Goal: Task Accomplishment & Management: Manage account settings

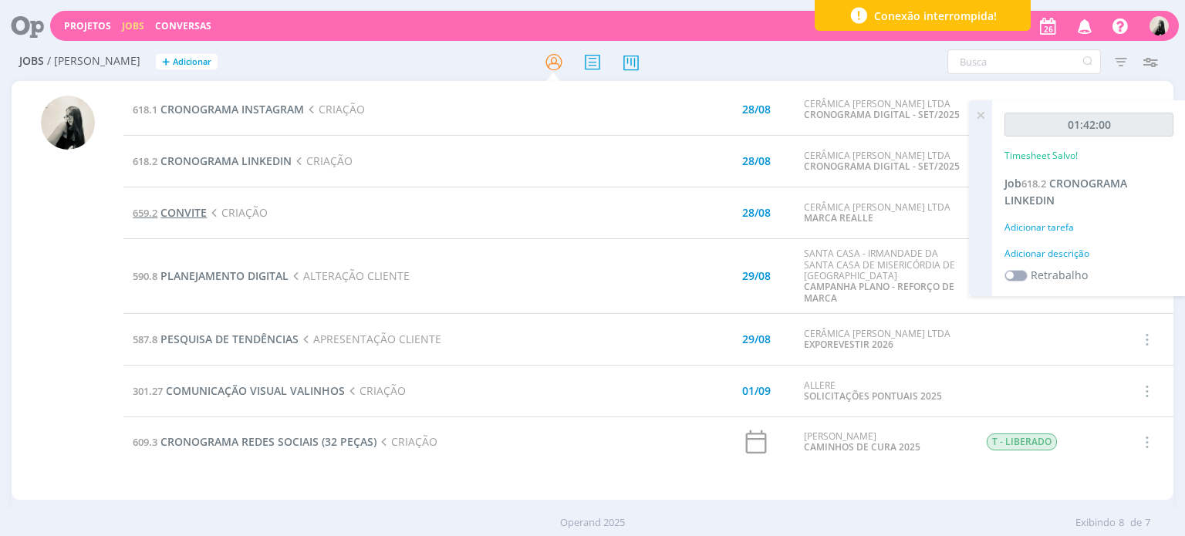
click at [185, 212] on span "CONVITE" at bounding box center [183, 212] width 46 height 15
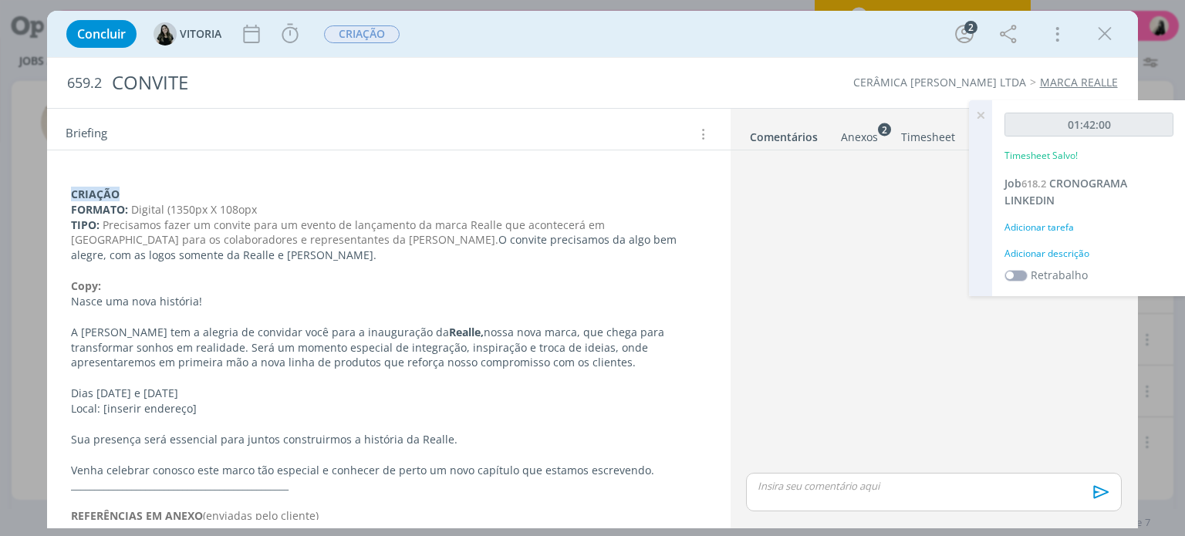
scroll to position [309, 0]
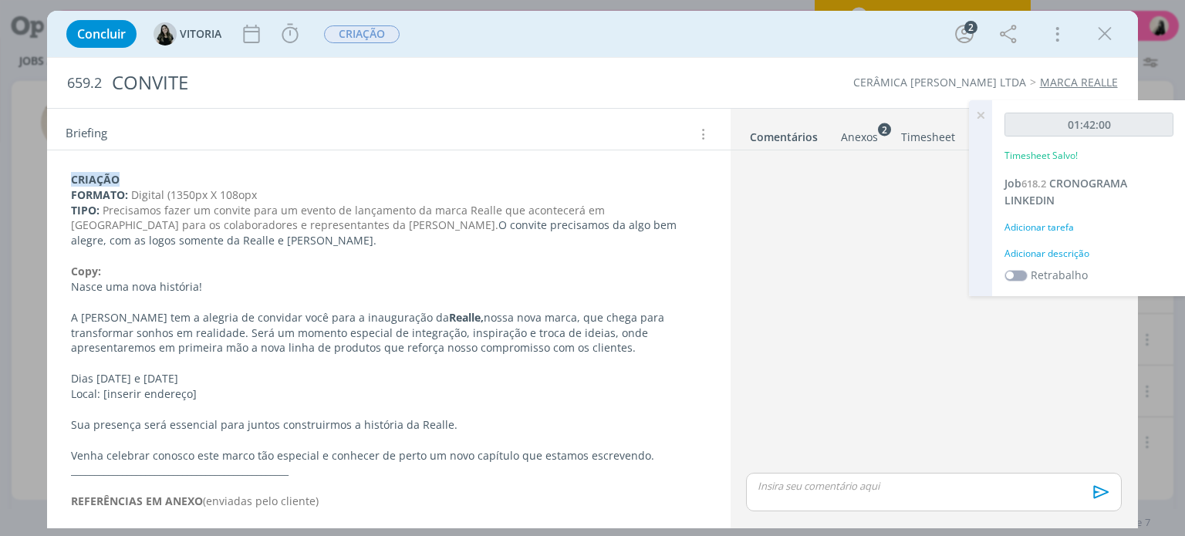
click at [859, 137] on div "Anexos 2" at bounding box center [859, 137] width 37 height 15
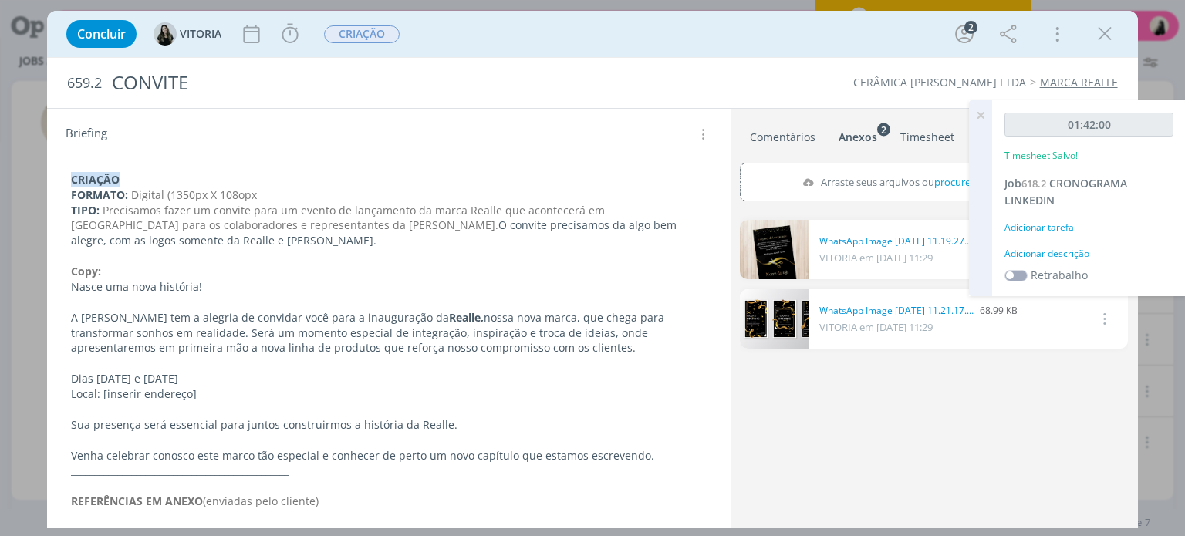
click at [786, 237] on link "dialog" at bounding box center [774, 249] width 69 height 59
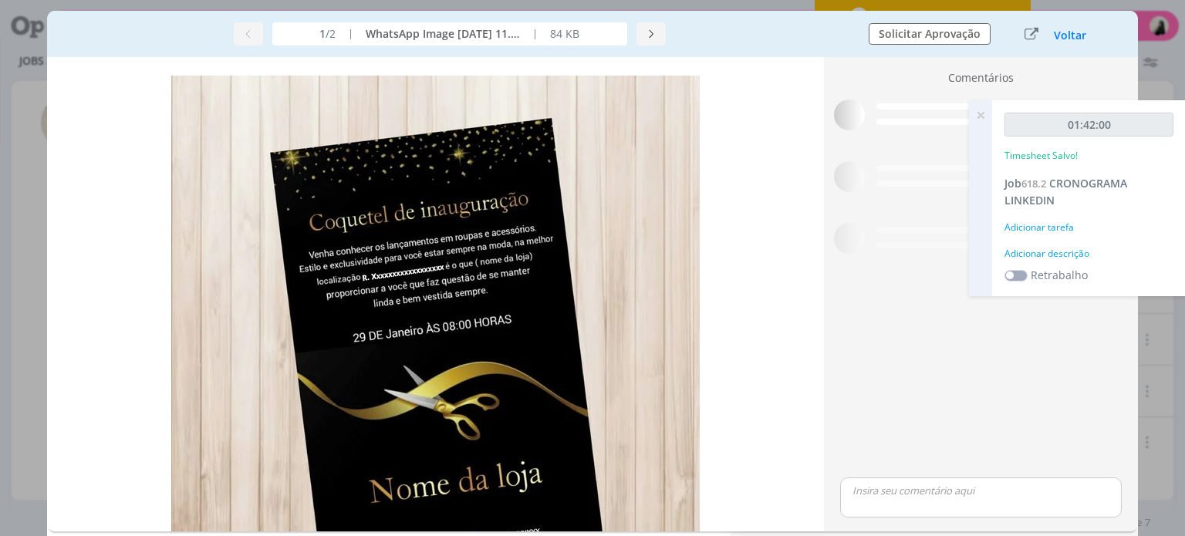
scroll to position [300, 0]
click at [1067, 36] on button "Voltar" at bounding box center [1070, 35] width 34 height 12
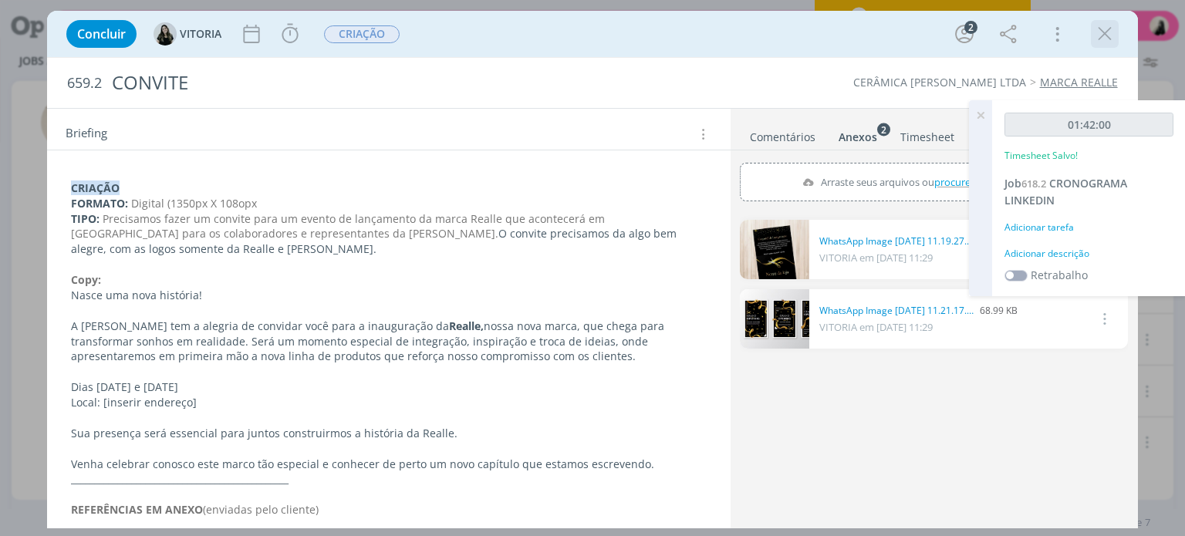
click at [1102, 34] on icon "dialog" at bounding box center [1104, 33] width 23 height 23
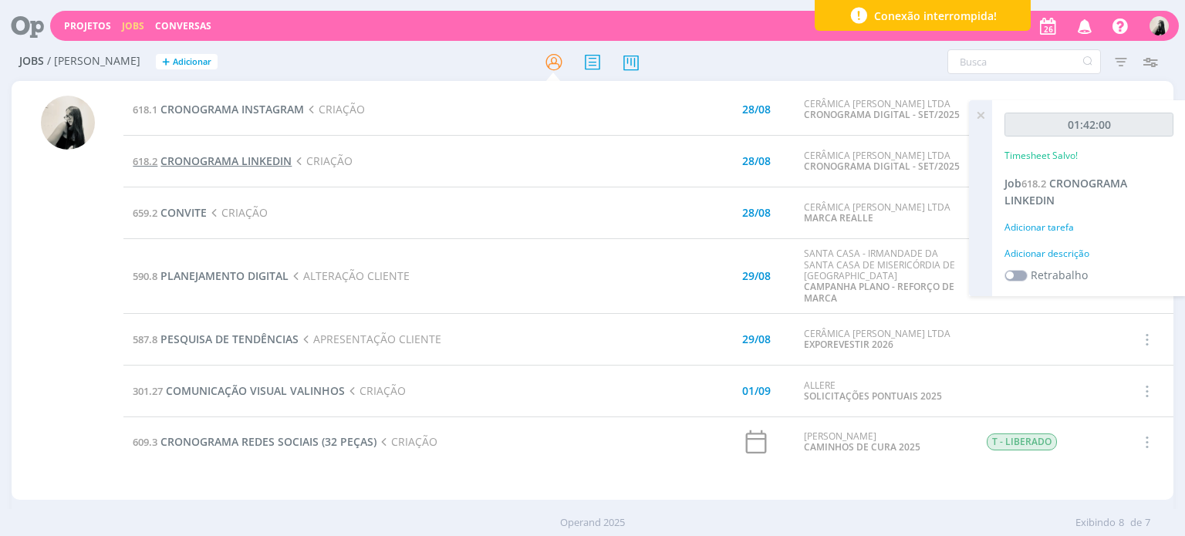
click at [265, 164] on span "CRONOGRAMA LINKEDIN" at bounding box center [225, 160] width 131 height 15
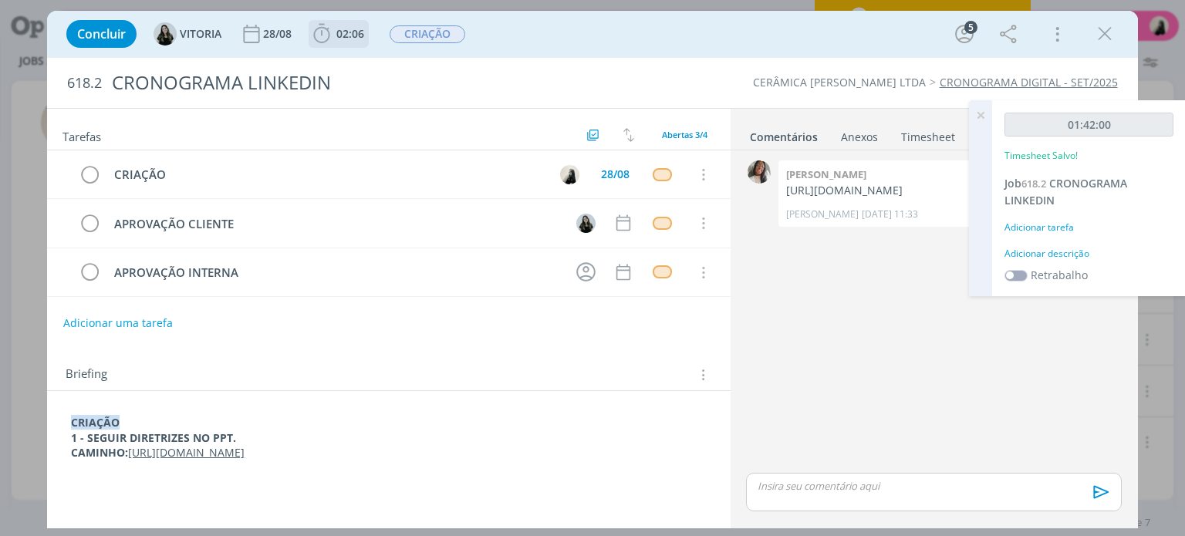
click at [321, 32] on icon "dialog" at bounding box center [321, 33] width 23 height 23
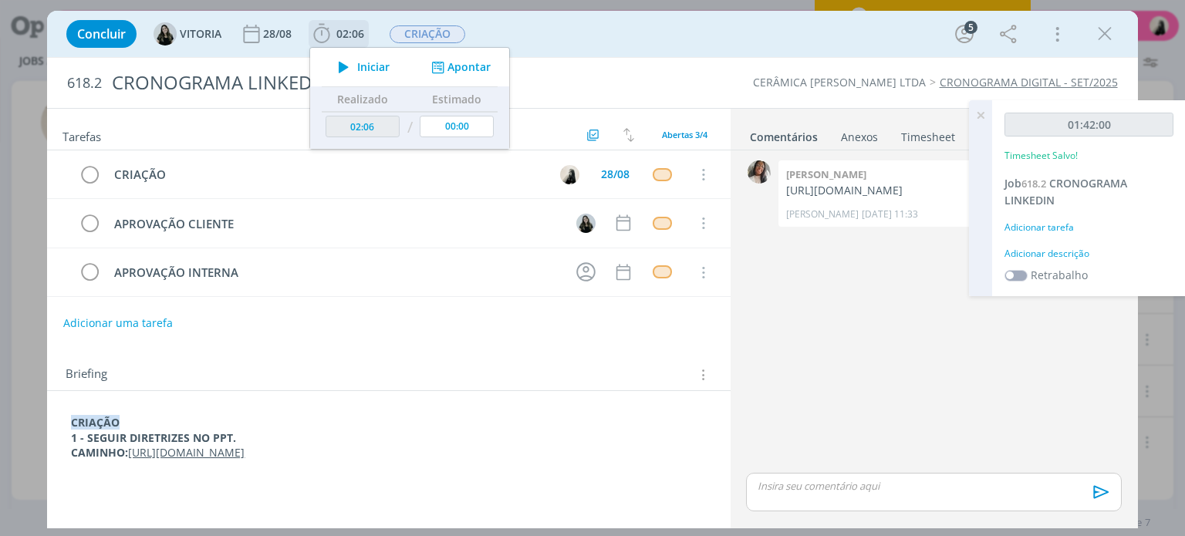
click at [346, 65] on icon "dialog" at bounding box center [343, 67] width 27 height 20
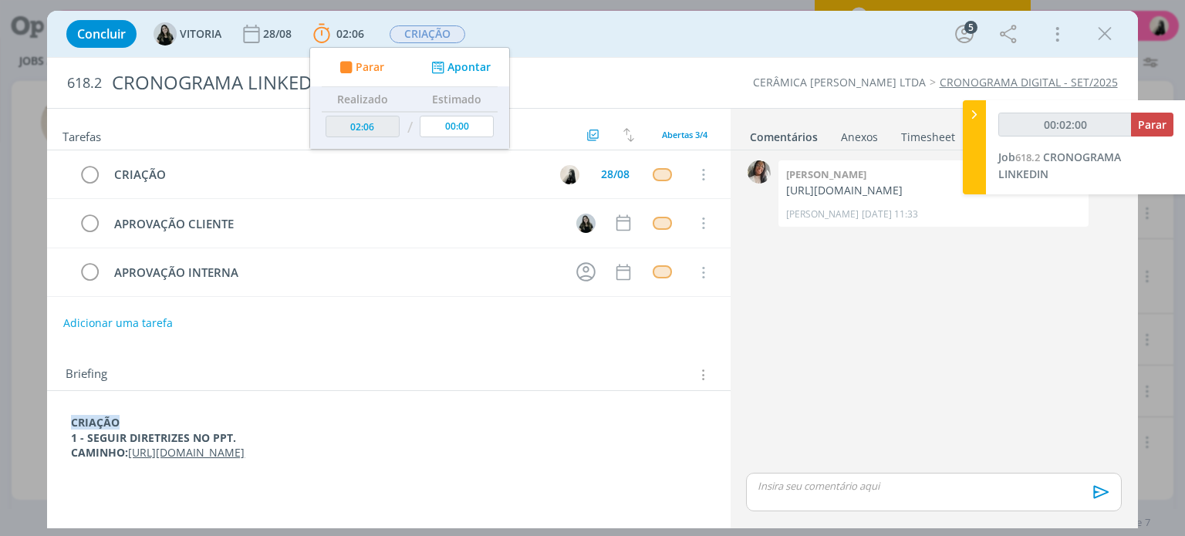
type input "00:02:01"
click at [1104, 41] on icon "dialog" at bounding box center [1104, 33] width 23 height 23
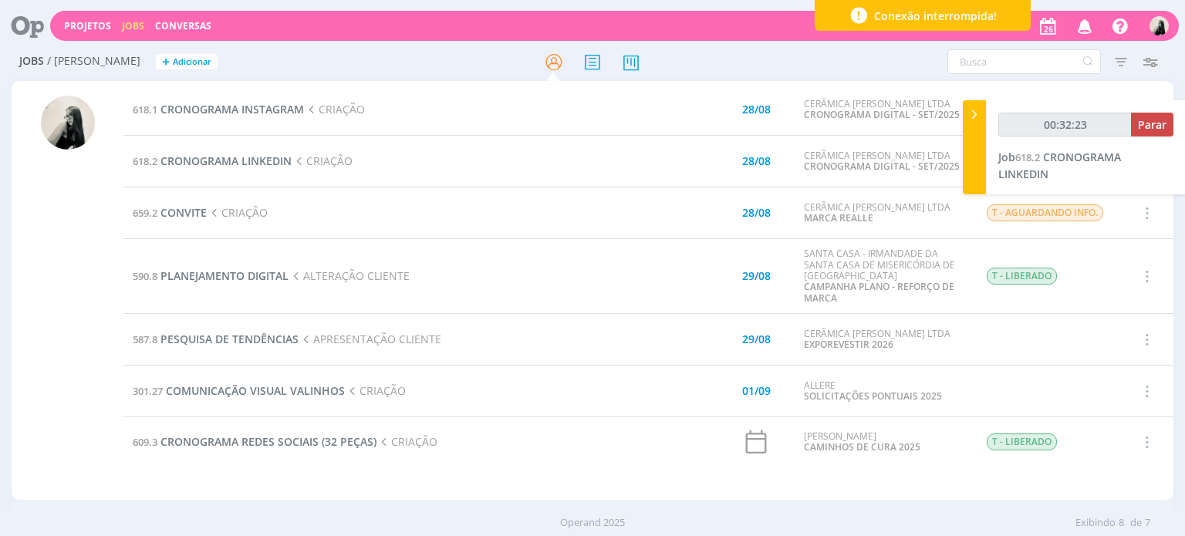
type input "00:32:24"
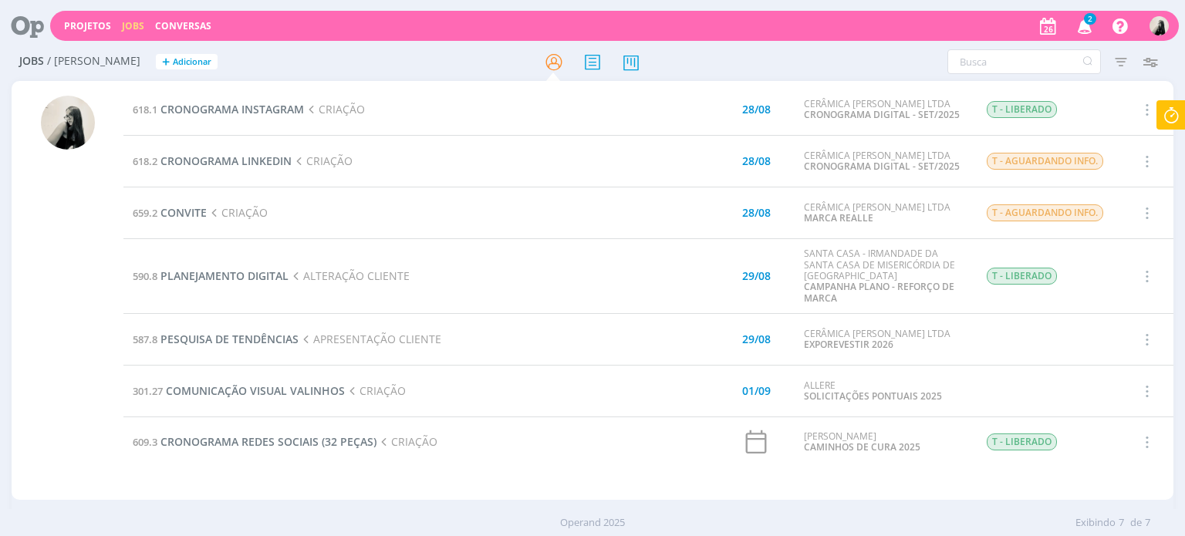
click at [1088, 30] on icon "button" at bounding box center [1084, 25] width 27 height 26
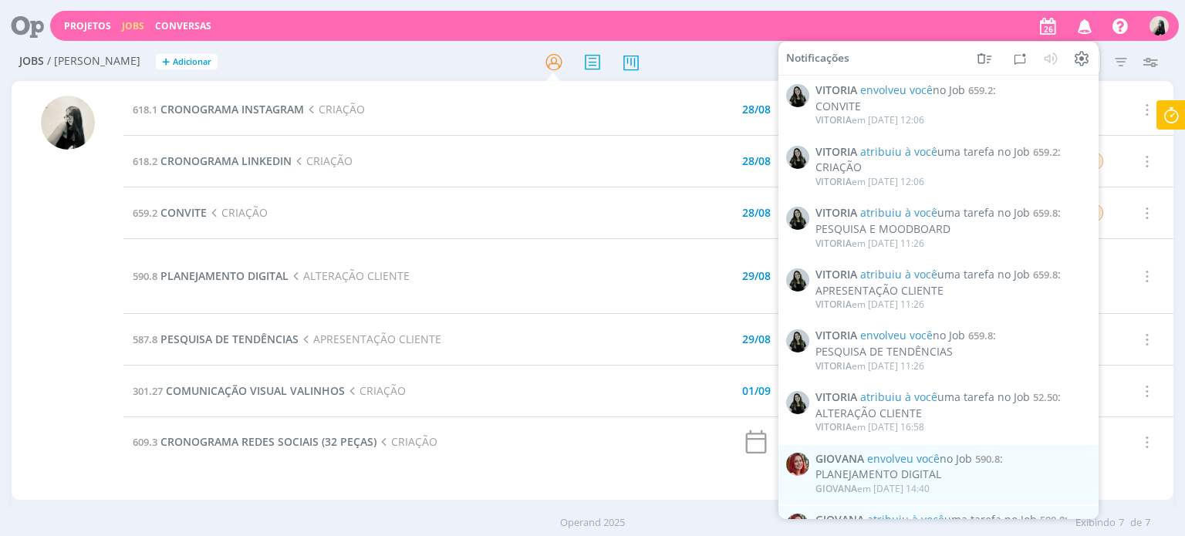
click at [1088, 23] on icon "button" at bounding box center [1084, 25] width 27 height 26
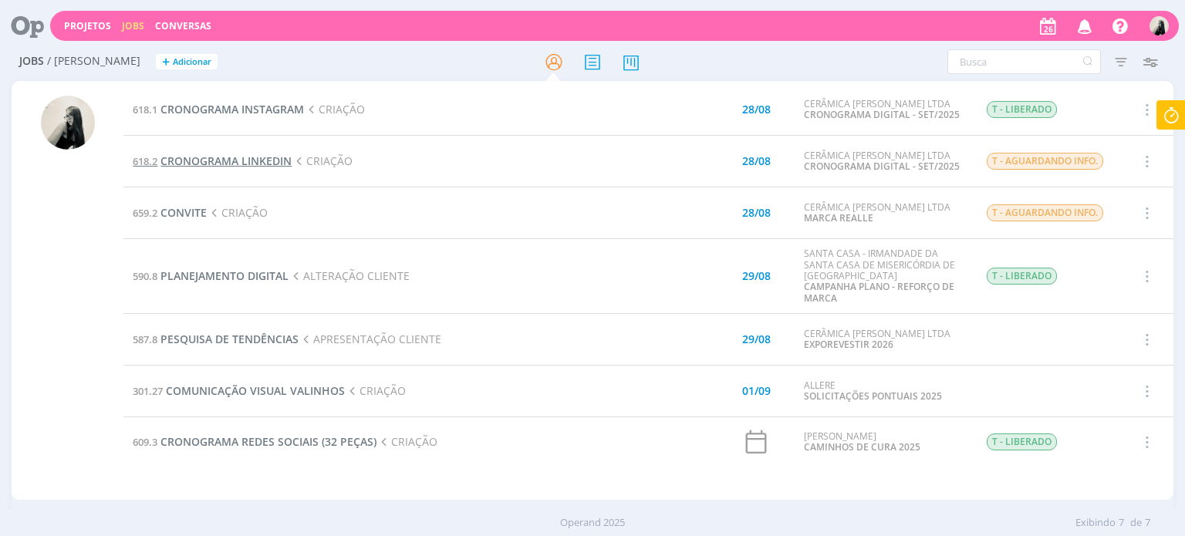
click at [275, 161] on span "CRONOGRAMA LINKEDIN" at bounding box center [225, 160] width 131 height 15
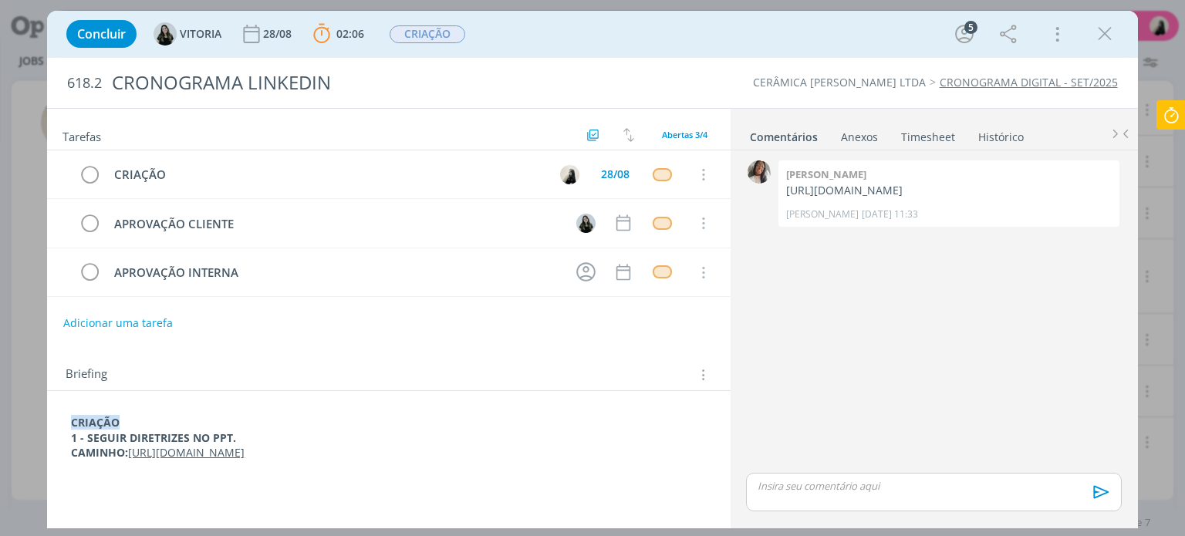
click at [859, 485] on p "dialog" at bounding box center [933, 486] width 350 height 14
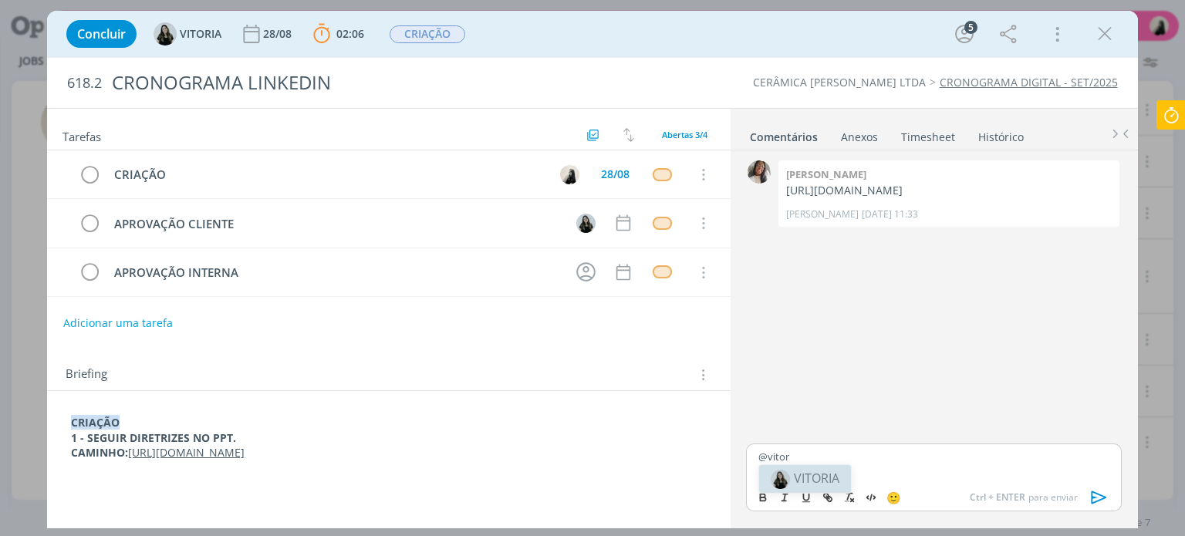
click at [814, 484] on span "VITORIA" at bounding box center [817, 478] width 46 height 17
click at [1097, 497] on icon "dialog" at bounding box center [1099, 497] width 23 height 23
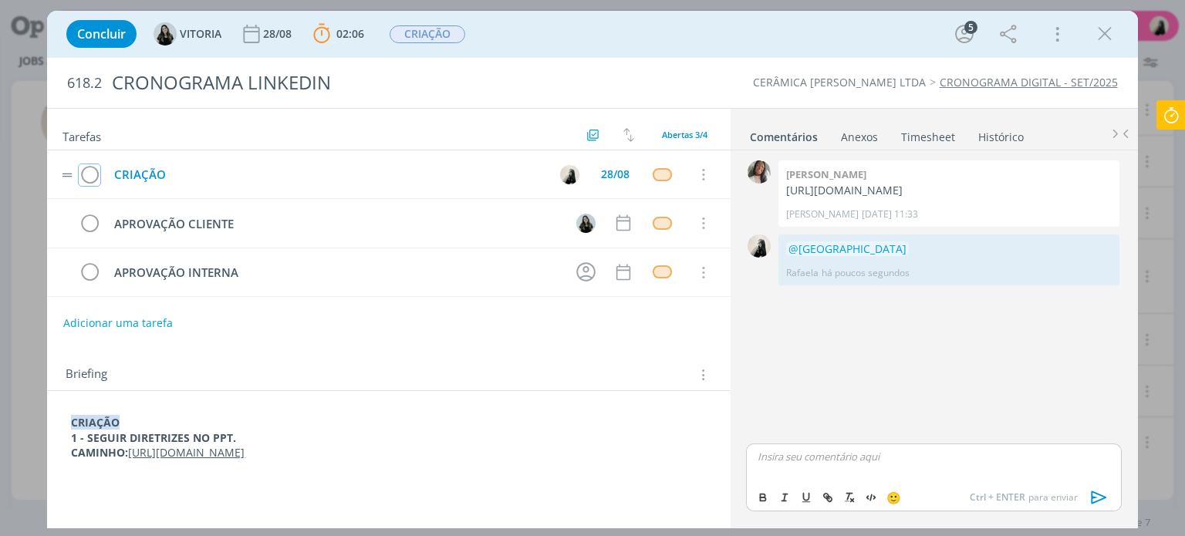
drag, startPoint x: 92, startPoint y: 175, endPoint x: 111, endPoint y: 174, distance: 19.3
click at [92, 175] on icon "dialog" at bounding box center [90, 175] width 22 height 23
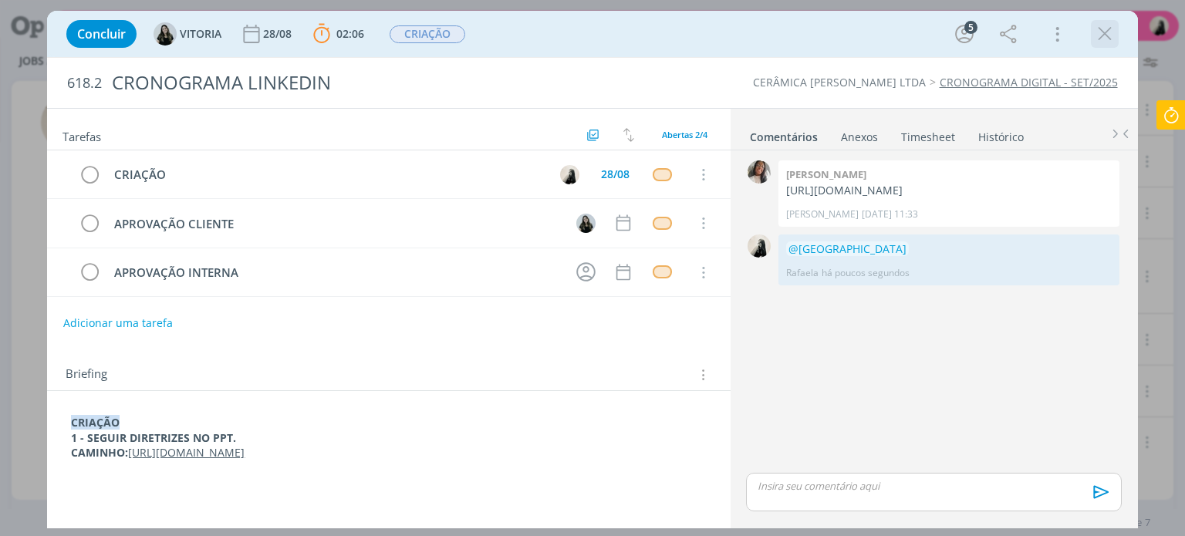
click at [1101, 31] on icon "dialog" at bounding box center [1104, 33] width 23 height 23
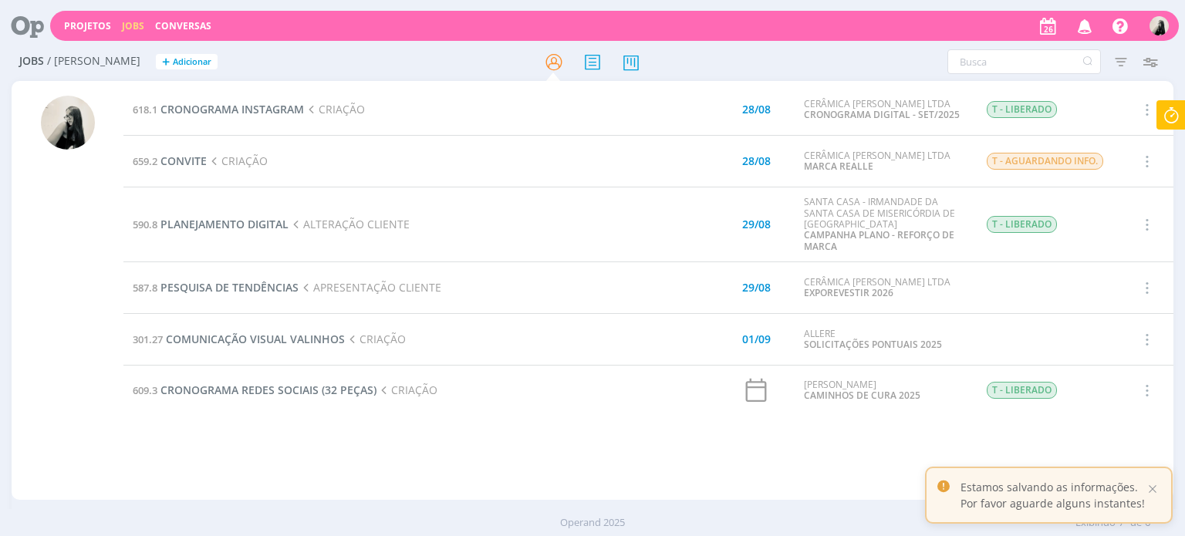
click at [1174, 119] on icon at bounding box center [1171, 115] width 28 height 30
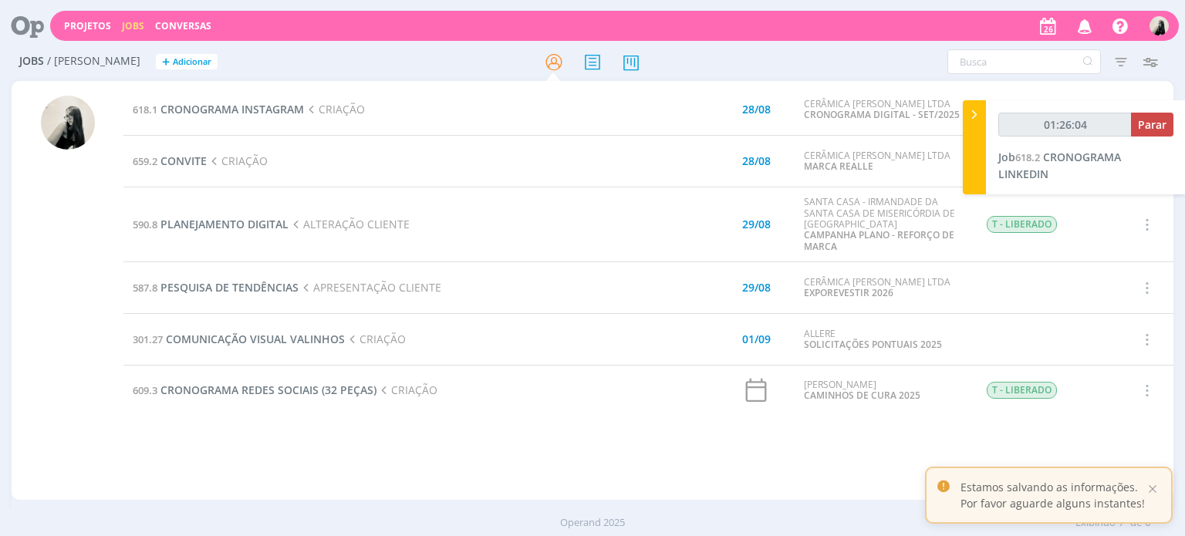
type input "01:26:05"
click at [1154, 136] on button "Parar" at bounding box center [1152, 125] width 42 height 24
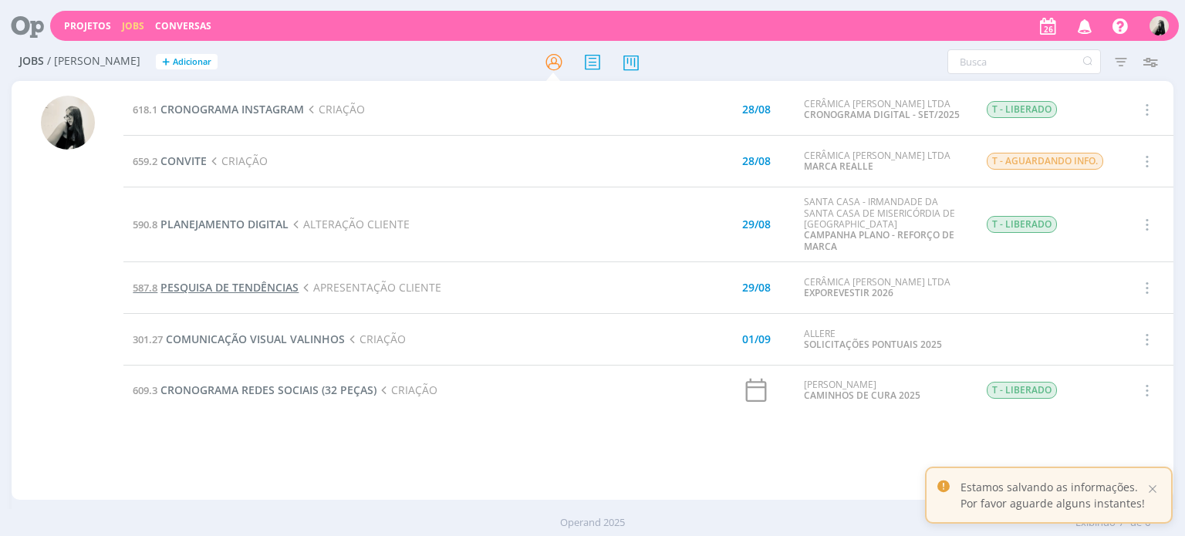
click at [261, 287] on span "PESQUISA DE TENDÊNCIAS" at bounding box center [229, 287] width 138 height 15
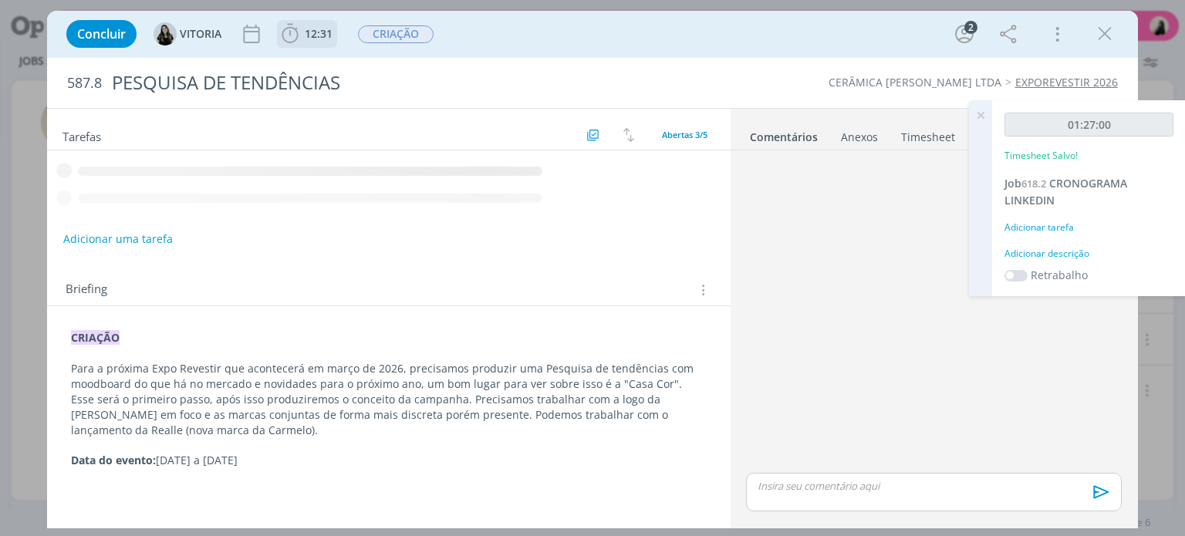
click at [302, 33] on b "12:31" at bounding box center [319, 34] width 34 height 11
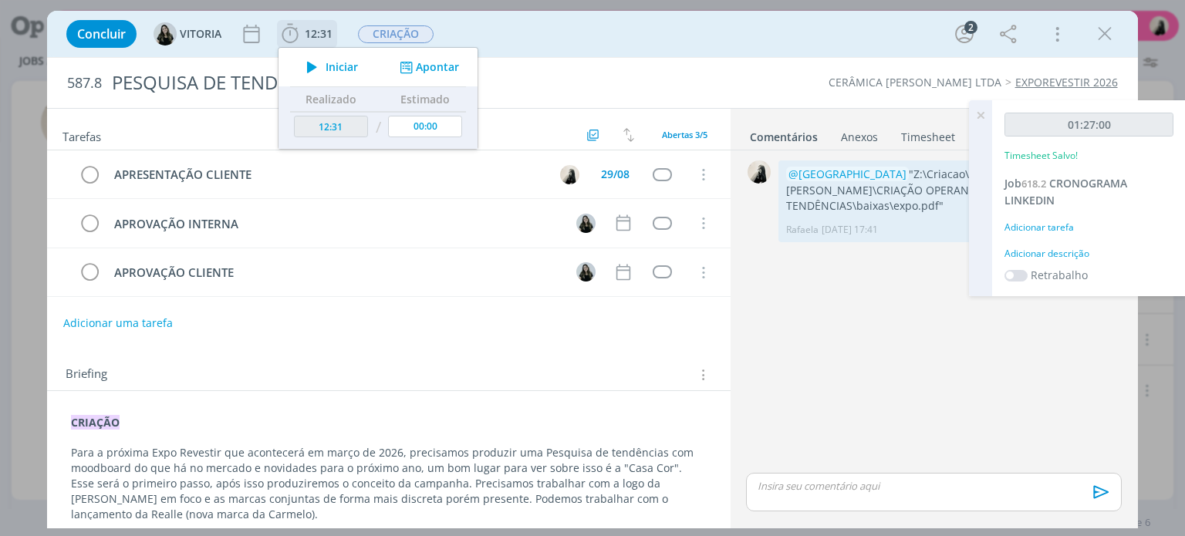
click at [318, 65] on icon "dialog" at bounding box center [311, 67] width 27 height 20
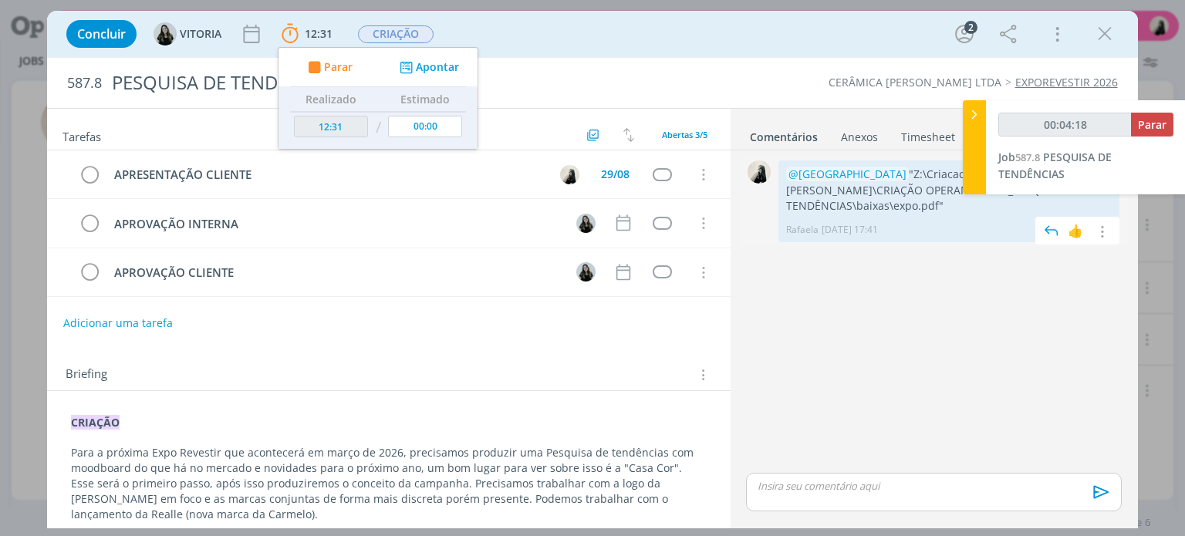
drag, startPoint x: 848, startPoint y: 177, endPoint x: 950, endPoint y: 198, distance: 104.8
click at [950, 198] on div "@VITORIA "Z:\Criacao\2025\CARMELO FIOR\CRIAÇÃO OPERAND\587.8_PESQUISA DE TENDÊN…" at bounding box center [948, 201] width 341 height 82
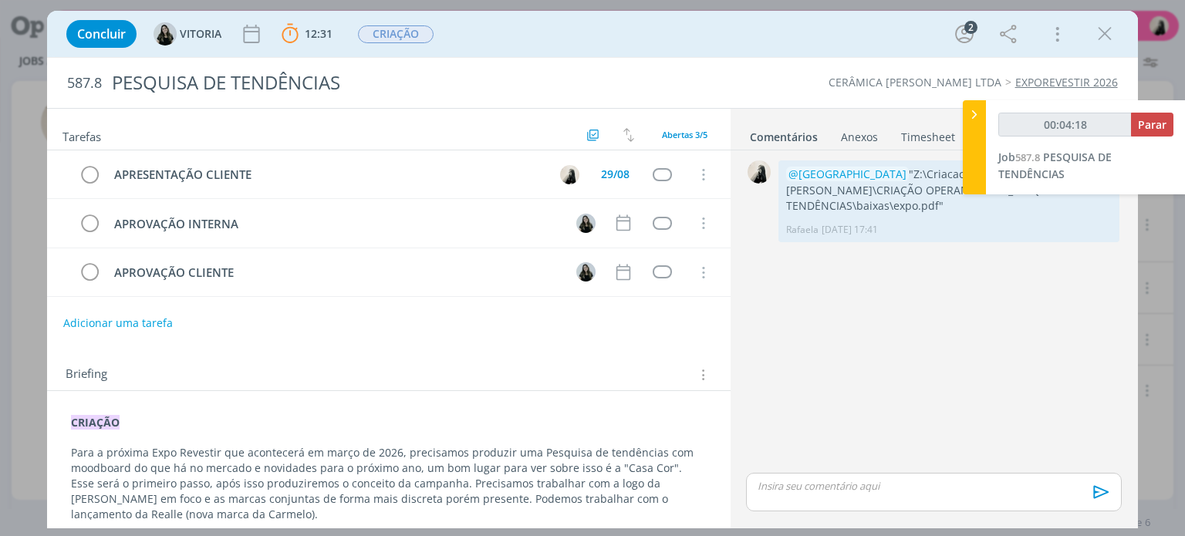
type input "00:04:19"
click at [975, 112] on icon at bounding box center [973, 114] width 15 height 16
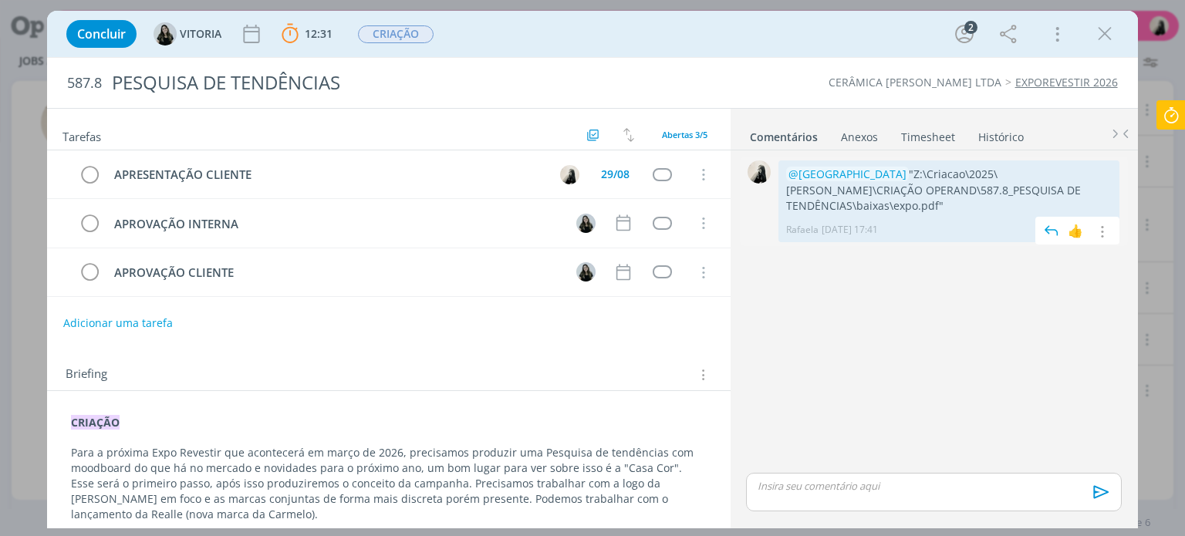
click at [913, 215] on div "Rafaela 12/08 às 17:41 👍 Editar Excluir" at bounding box center [948, 226] width 325 height 22
drag, startPoint x: 847, startPoint y: 170, endPoint x: 1006, endPoint y: 191, distance: 160.1
click at [1006, 191] on p "@VITORIA "Z:\Criacao\2025\CARMELO FIOR\CRIAÇÃO OPERAND\587.8_PESQUISA DE TENDÊN…" at bounding box center [948, 190] width 325 height 47
copy p "Z:\Criacao\2025\CARMELO FIOR\CRIAÇÃO OPERAND\587.8_PESQUISA DE TENDÊNCIAS"
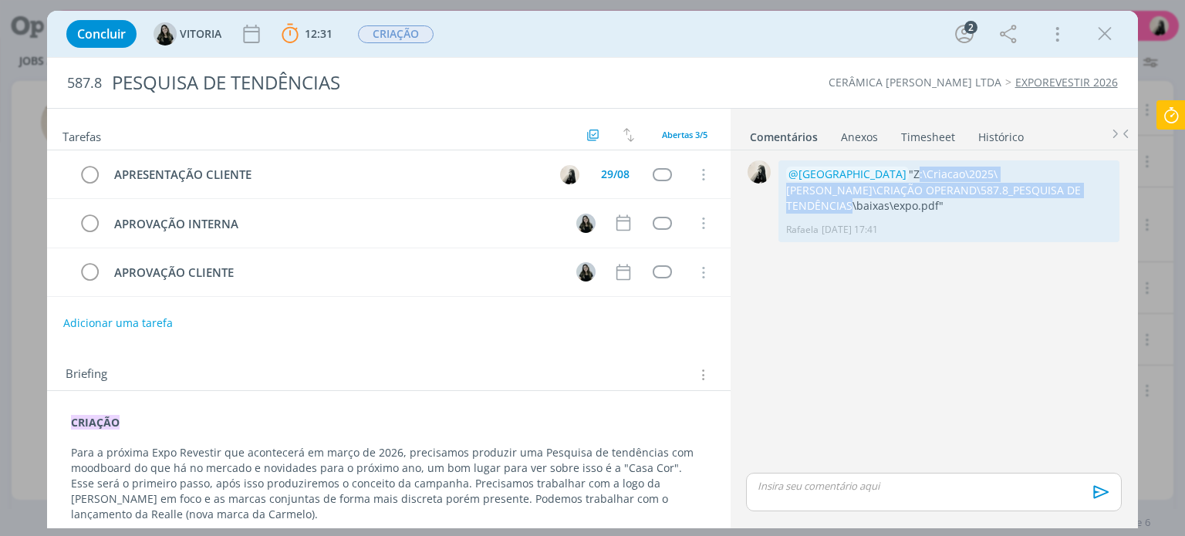
drag, startPoint x: 1104, startPoint y: 30, endPoint x: 500, endPoint y: 178, distance: 621.8
click at [1104, 30] on icon "dialog" at bounding box center [1104, 33] width 23 height 23
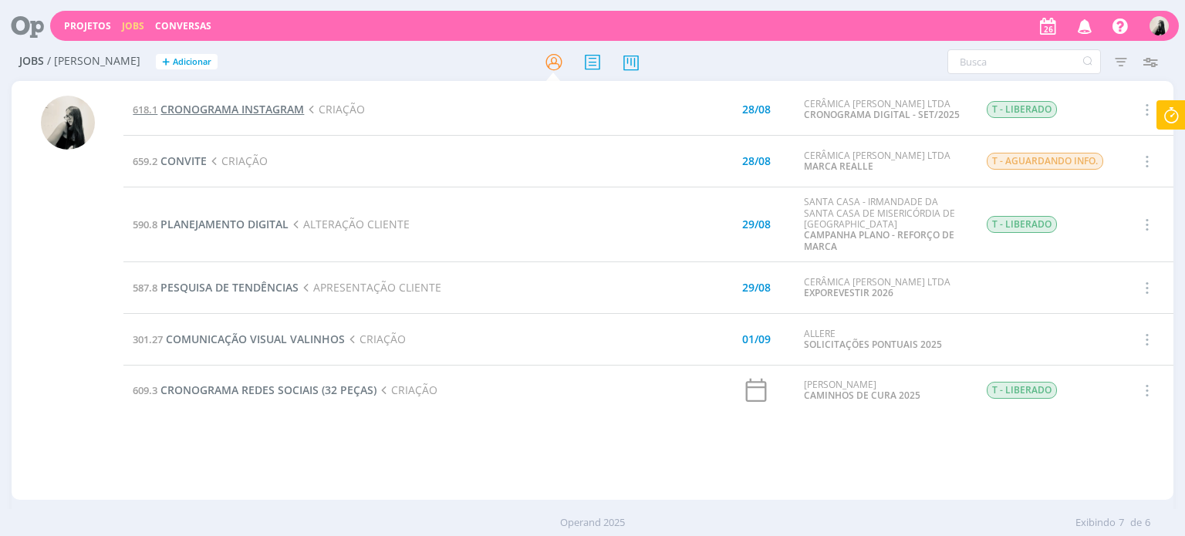
click at [244, 110] on span "CRONOGRAMA INSTAGRAM" at bounding box center [231, 109] width 143 height 15
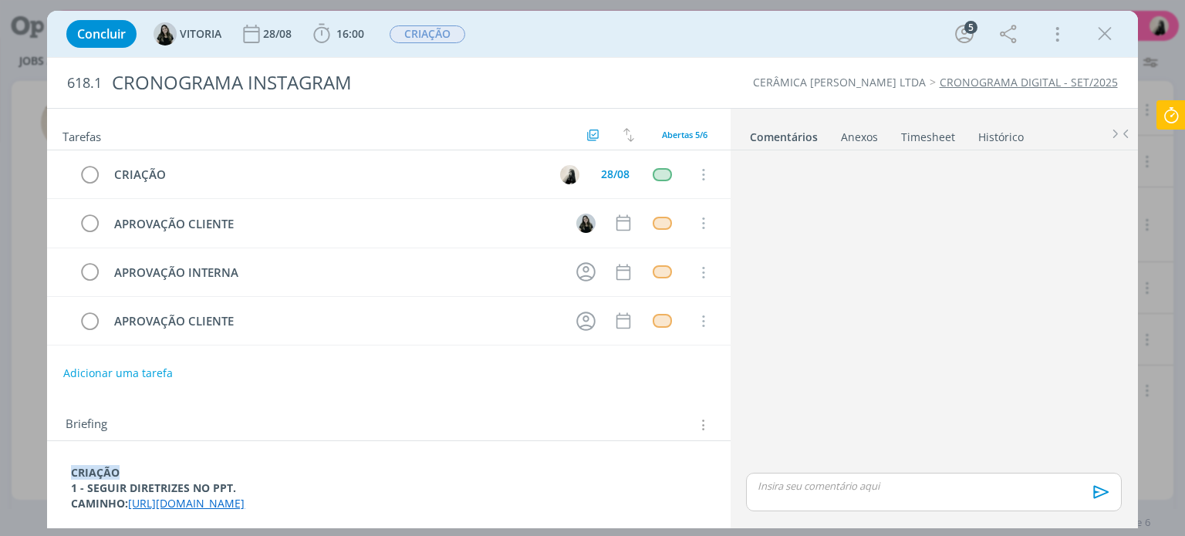
click at [245, 501] on link "https://docs.google.com/presentation/d/1HG_ujEod7LaiwyZ4TiO6QS1ZYQBQheDuEar5gMz…" at bounding box center [186, 503] width 116 height 15
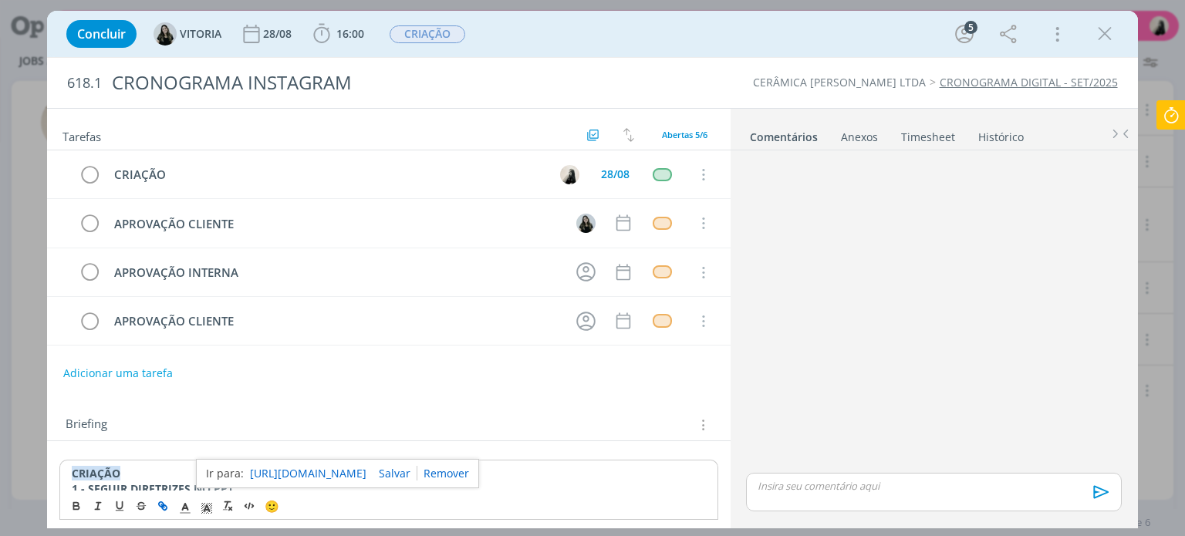
click at [366, 464] on link "https://docs.google.com/presentation/d/1HG_ujEod7LaiwyZ4TiO6QS1ZYQBQheDuEar5gMz…" at bounding box center [308, 474] width 116 height 20
click at [1108, 31] on icon "dialog" at bounding box center [1104, 33] width 23 height 23
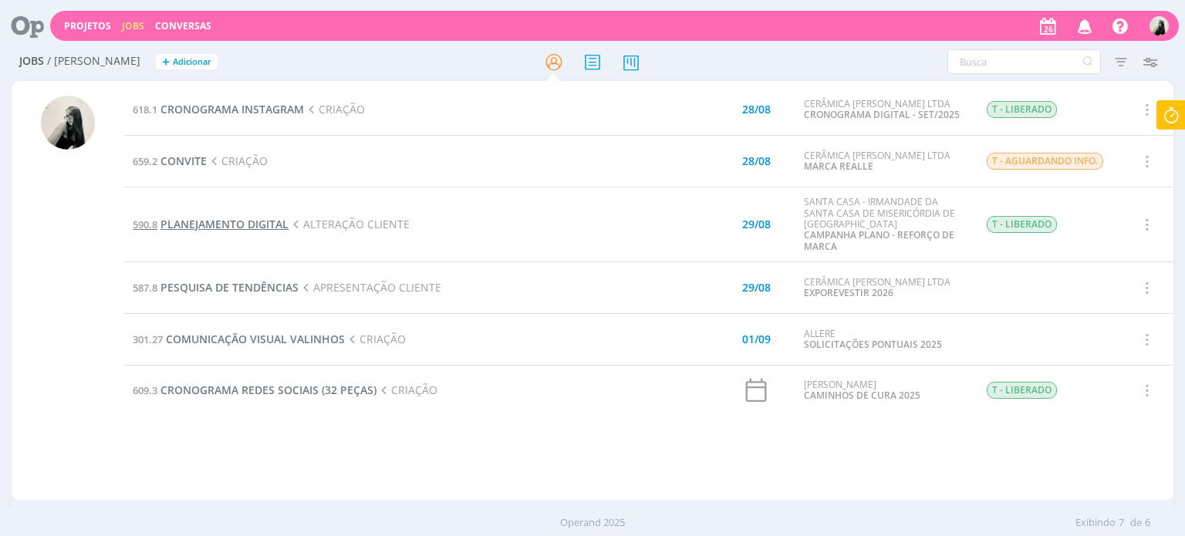
click at [238, 228] on span "PLANEJAMENTO DIGITAL" at bounding box center [224, 224] width 128 height 15
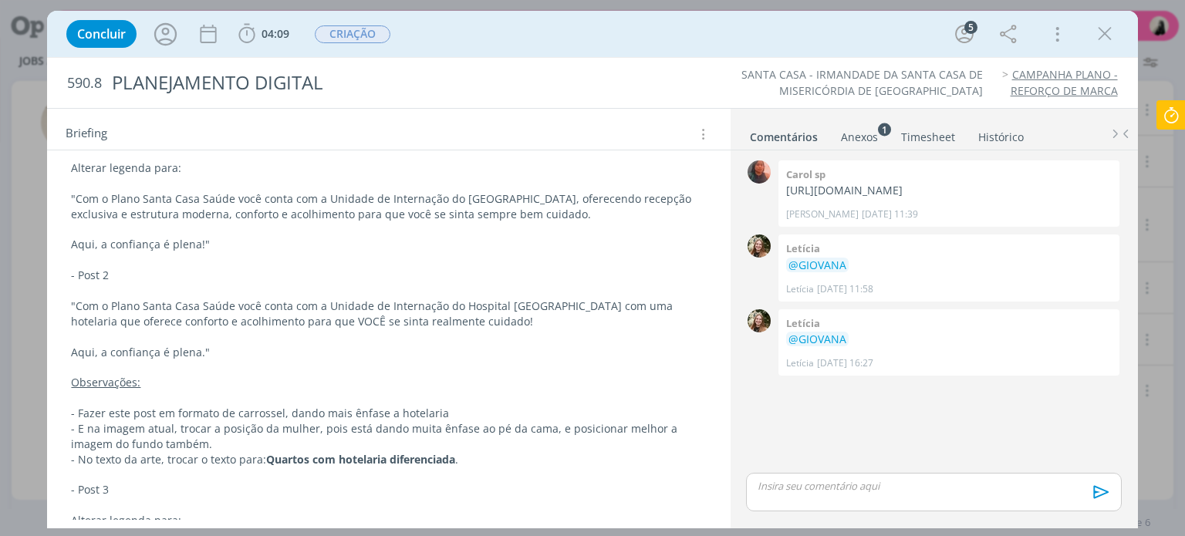
scroll to position [386, 0]
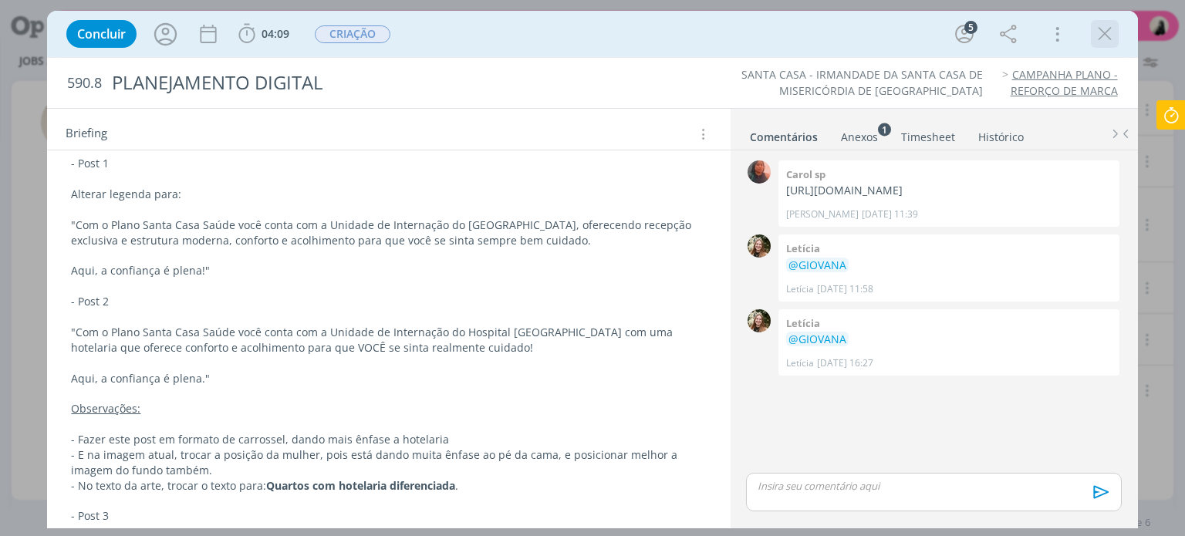
click at [1098, 33] on icon "dialog" at bounding box center [1104, 33] width 23 height 23
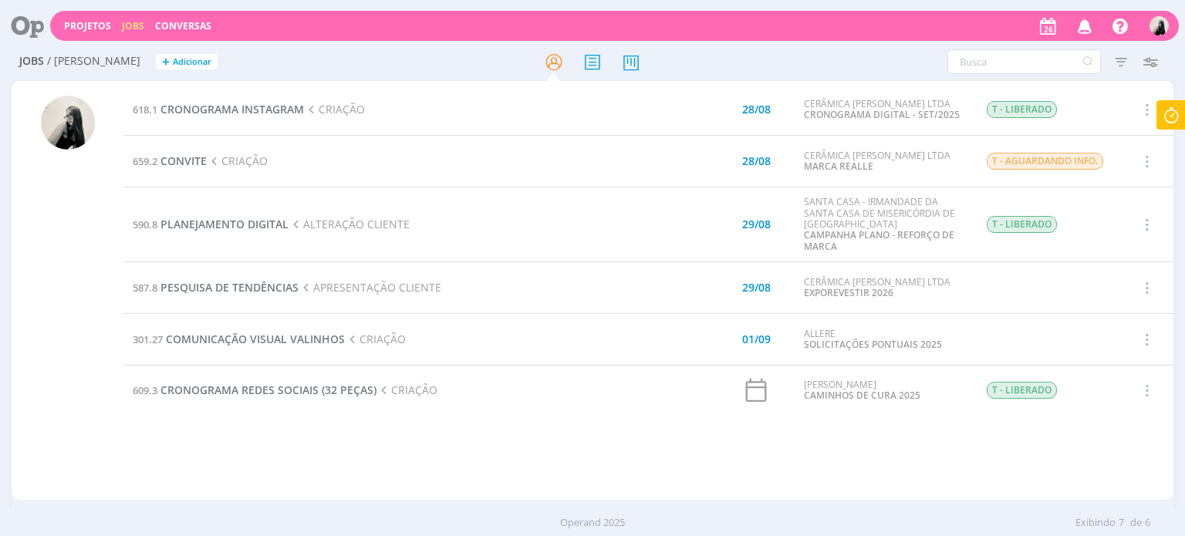
click at [1176, 116] on icon at bounding box center [1171, 115] width 28 height 30
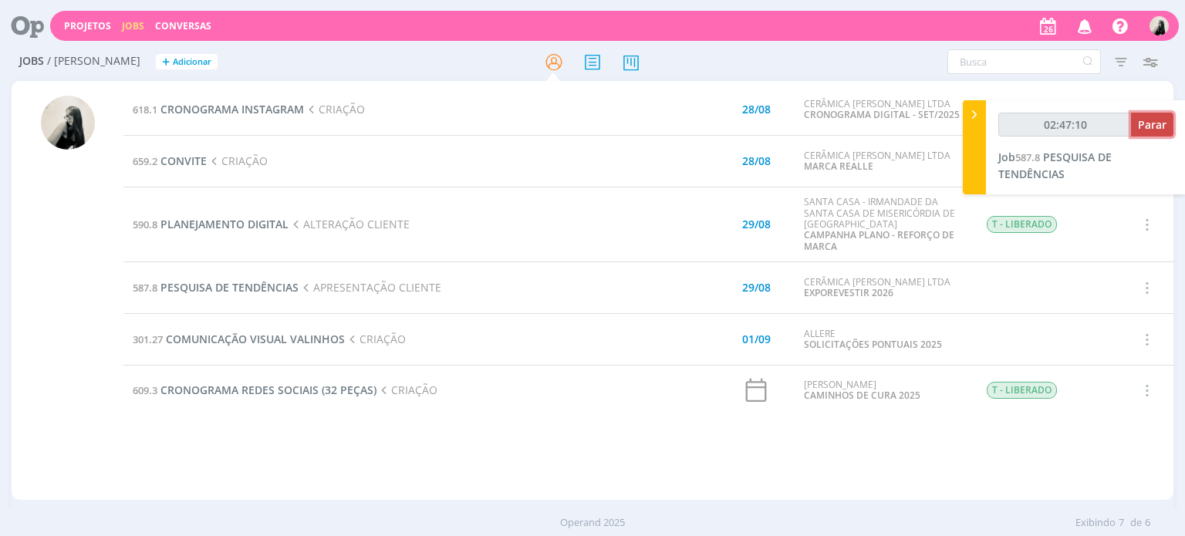
click at [1148, 126] on span "Parar" at bounding box center [1152, 124] width 29 height 15
type input "02:48:00"
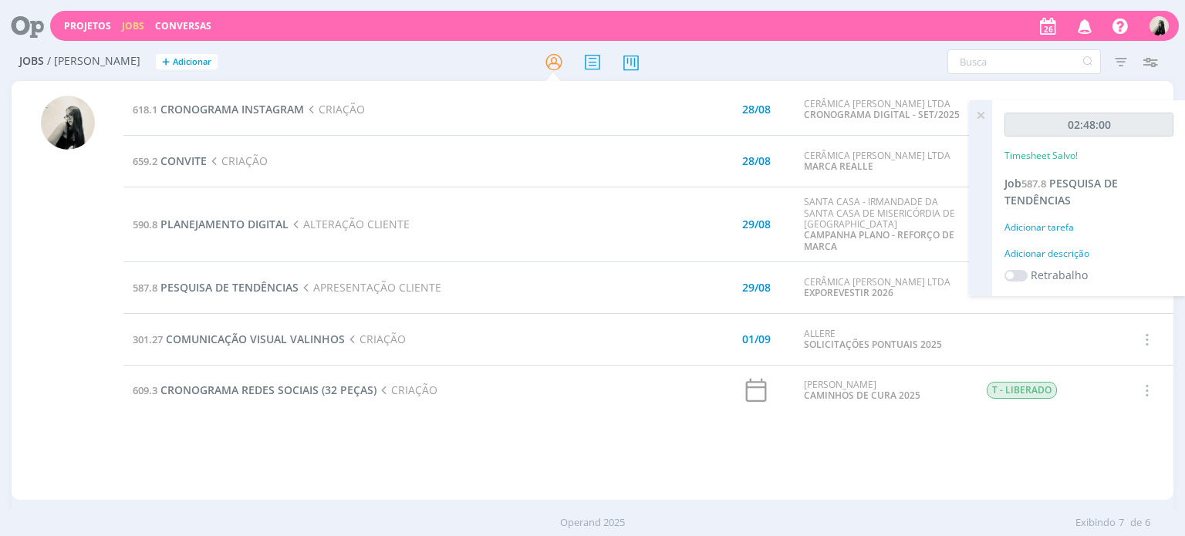
click at [70, 237] on div at bounding box center [68, 298] width 54 height 404
